Goal: Find specific page/section: Find specific page/section

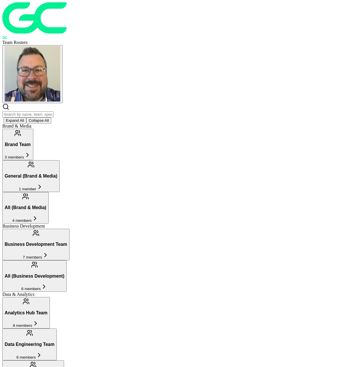
click at [54, 111] on input "text" at bounding box center [27, 114] width 51 height 6
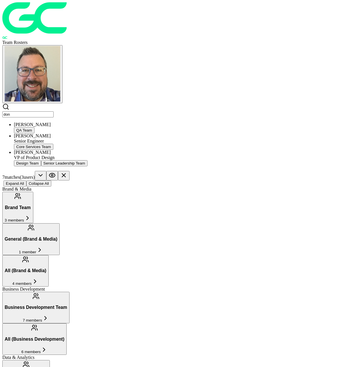
click at [70, 133] on div "[PERSON_NAME] Senior Engineer Core Services Team" at bounding box center [175, 141] width 323 height 17
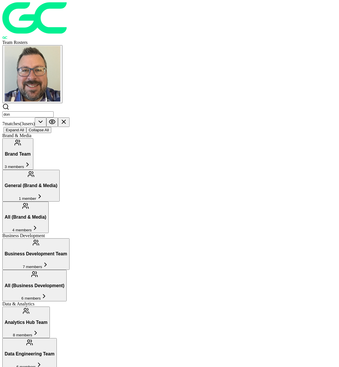
click at [86, 103] on div "don 7 match es ( 3 user s ) Expand All Collapse All" at bounding box center [169, 118] width 334 height 30
click at [54, 111] on input "don" at bounding box center [27, 114] width 51 height 6
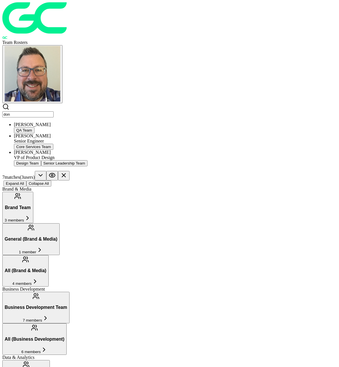
drag, startPoint x: 76, startPoint y: 22, endPoint x: -15, endPoint y: 18, distance: 90.7
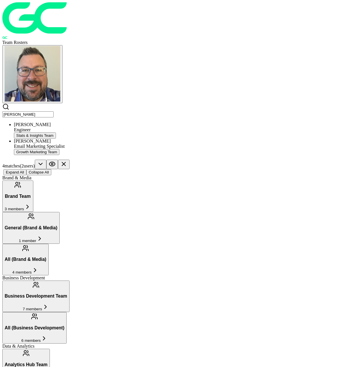
click at [38, 122] on div "[PERSON_NAME]" at bounding box center [175, 124] width 323 height 5
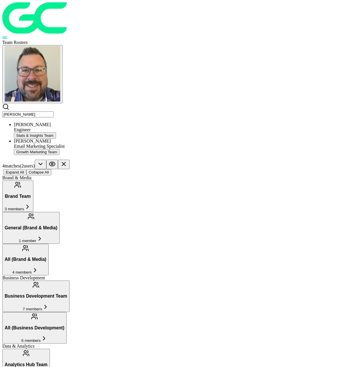
click at [54, 111] on input "[PERSON_NAME]" at bounding box center [27, 114] width 51 height 6
drag, startPoint x: 74, startPoint y: 25, endPoint x: -40, endPoint y: 22, distance: 113.8
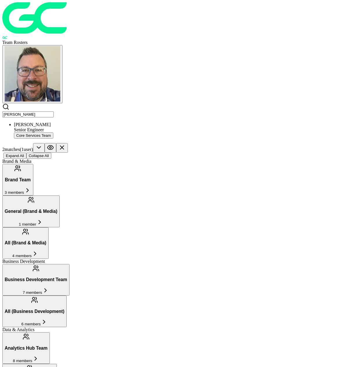
click at [44, 122] on div "[PERSON_NAME]" at bounding box center [175, 124] width 323 height 5
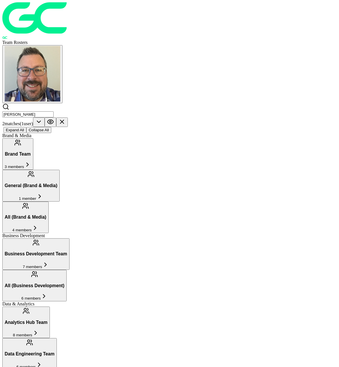
click at [54, 111] on input "[PERSON_NAME]" at bounding box center [27, 114] width 51 height 6
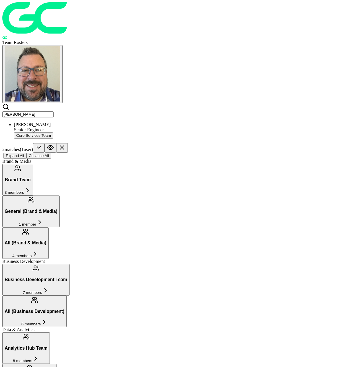
click at [54, 111] on input "[PERSON_NAME]" at bounding box center [27, 114] width 51 height 6
drag, startPoint x: 39, startPoint y: 24, endPoint x: -53, endPoint y: 23, distance: 91.8
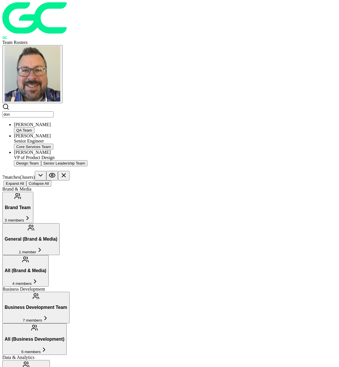
type input "don"
click at [55, 133] on div "[PERSON_NAME]" at bounding box center [175, 135] width 323 height 5
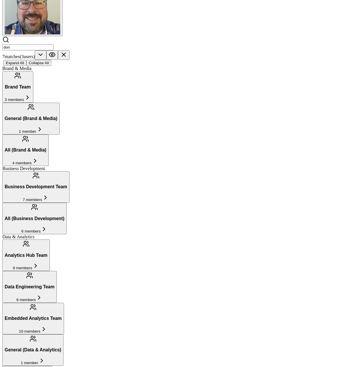
scroll to position [116, 0]
